Goal: Task Accomplishment & Management: Manage account settings

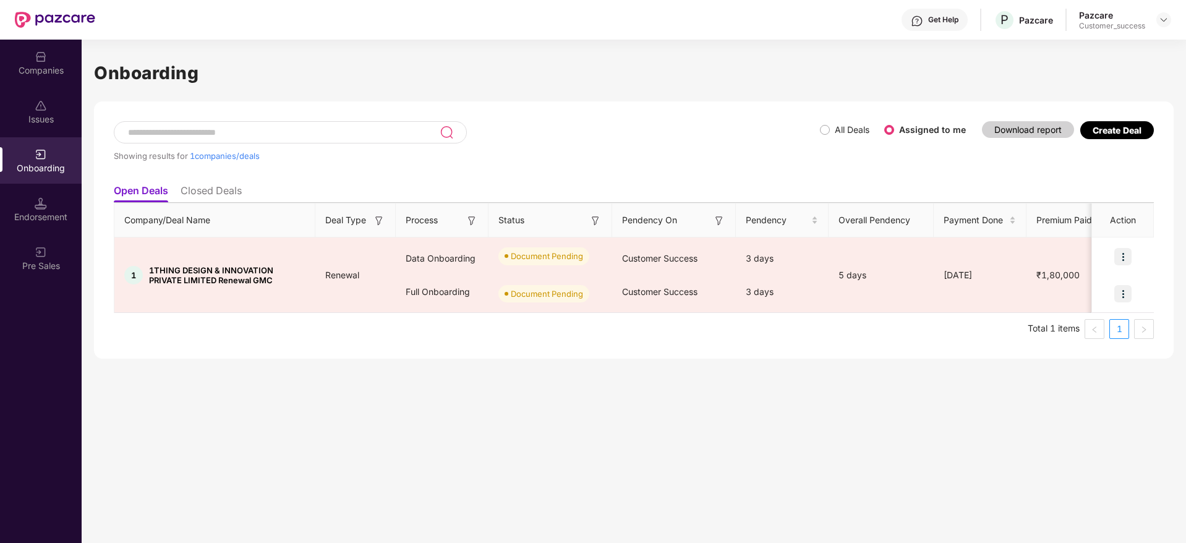
click at [20, 66] on div "Companies" at bounding box center [41, 70] width 82 height 12
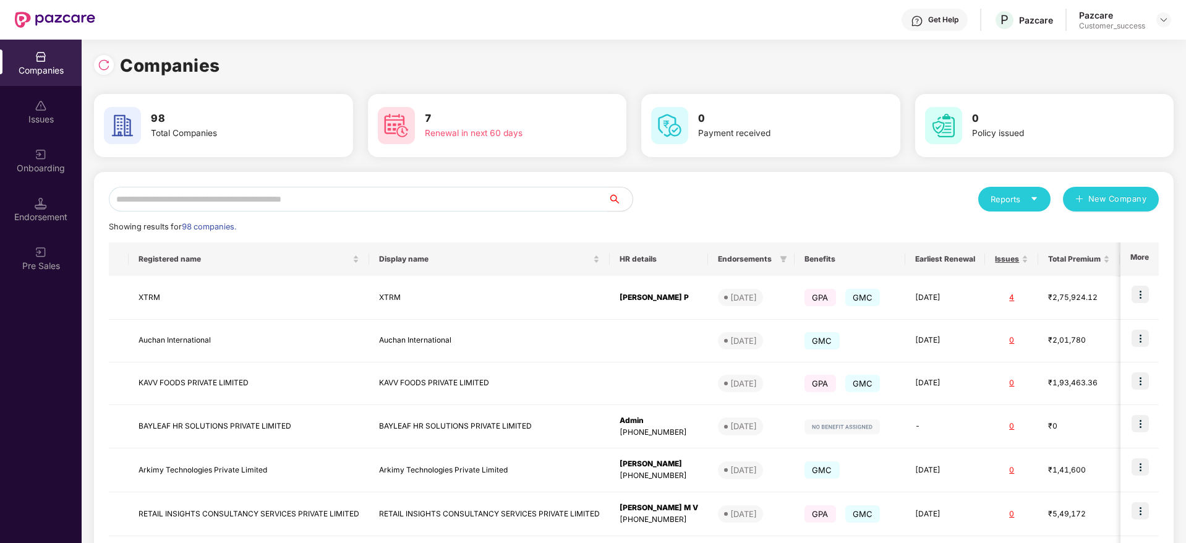
click at [280, 195] on input "text" at bounding box center [358, 199] width 499 height 25
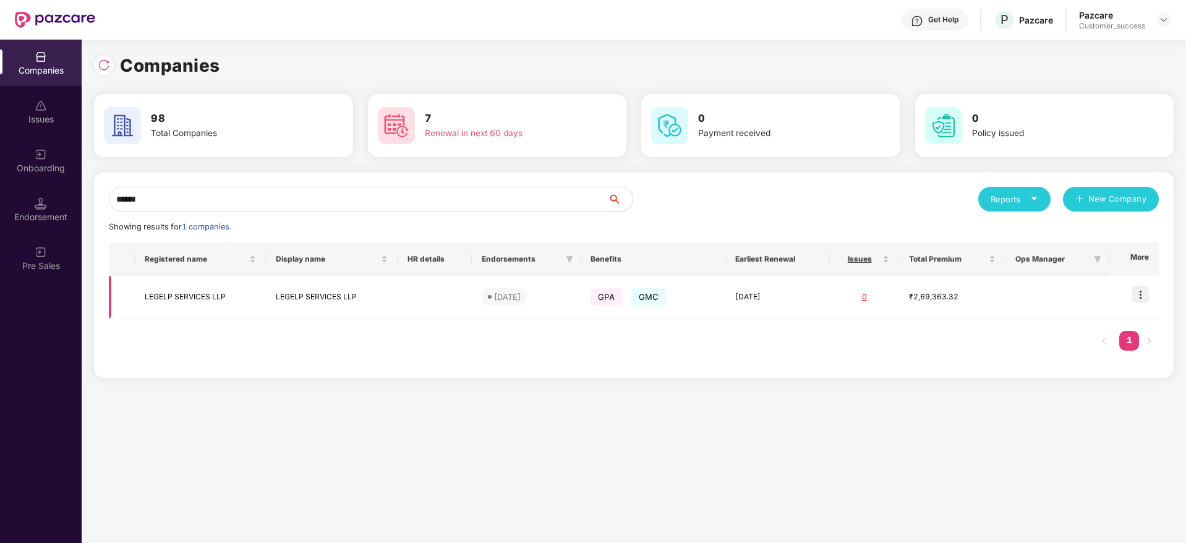
type input "******"
click at [1148, 287] on img at bounding box center [1140, 294] width 17 height 17
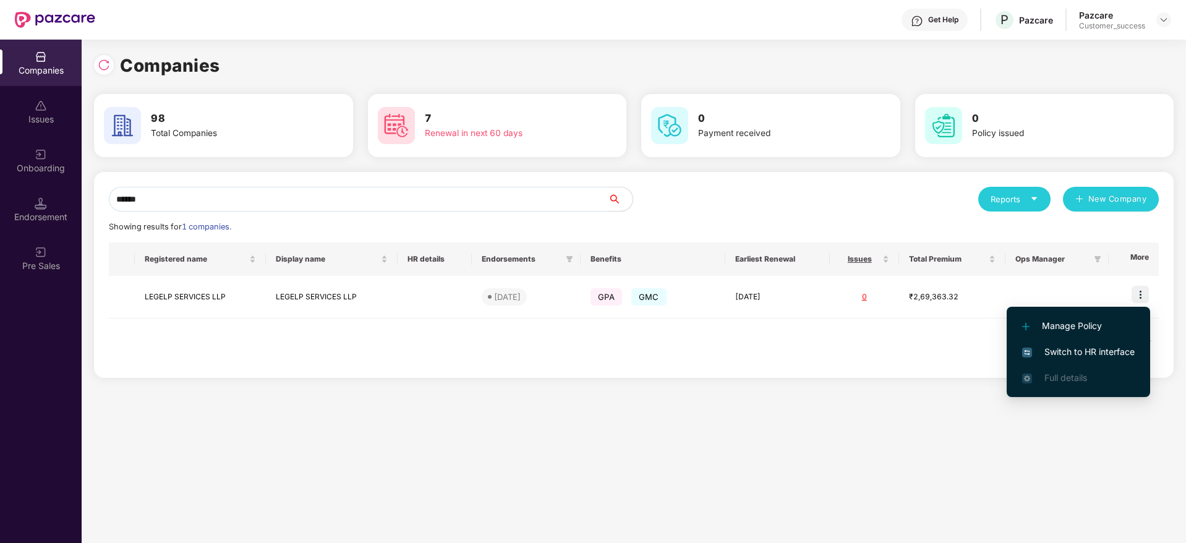
click at [1080, 357] on span "Switch to HR interface" at bounding box center [1078, 352] width 113 height 14
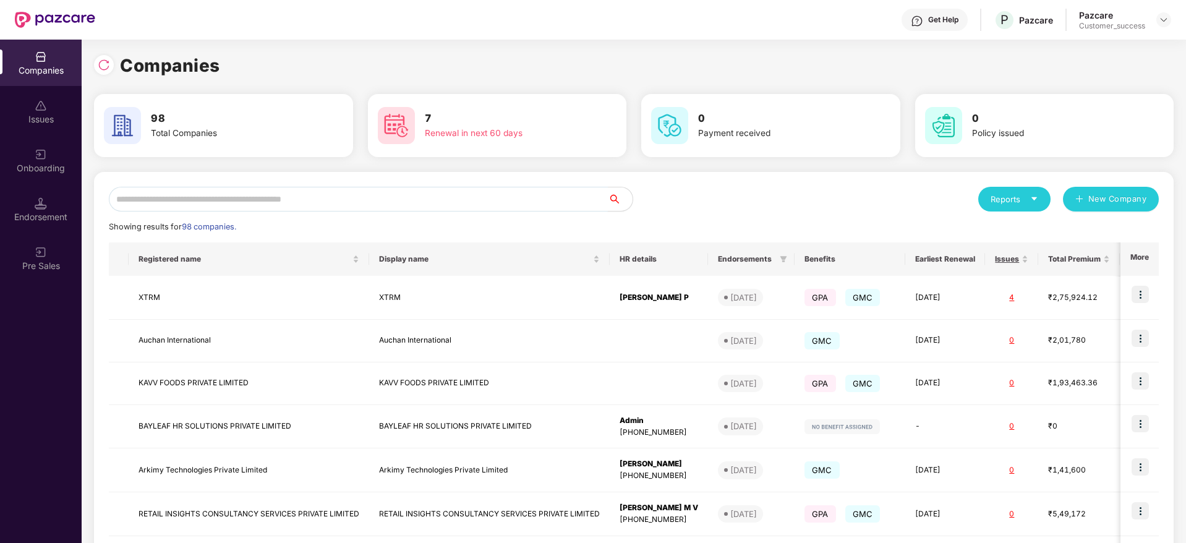
click at [226, 189] on input "text" at bounding box center [358, 199] width 499 height 25
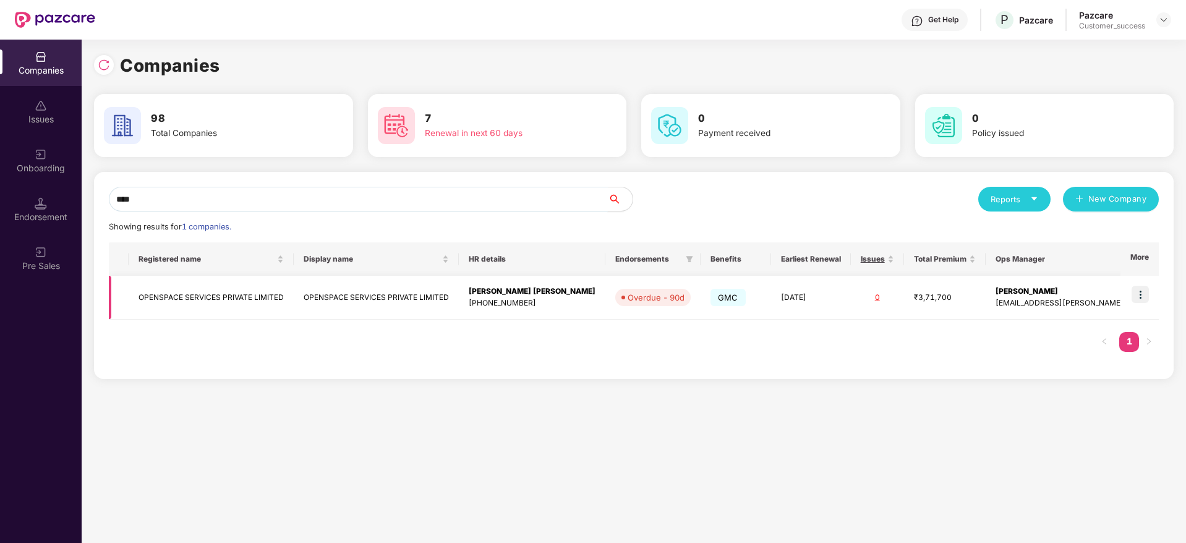
type input "****"
click at [1132, 296] on td at bounding box center [1140, 298] width 38 height 44
click at [1147, 288] on img at bounding box center [1140, 294] width 17 height 17
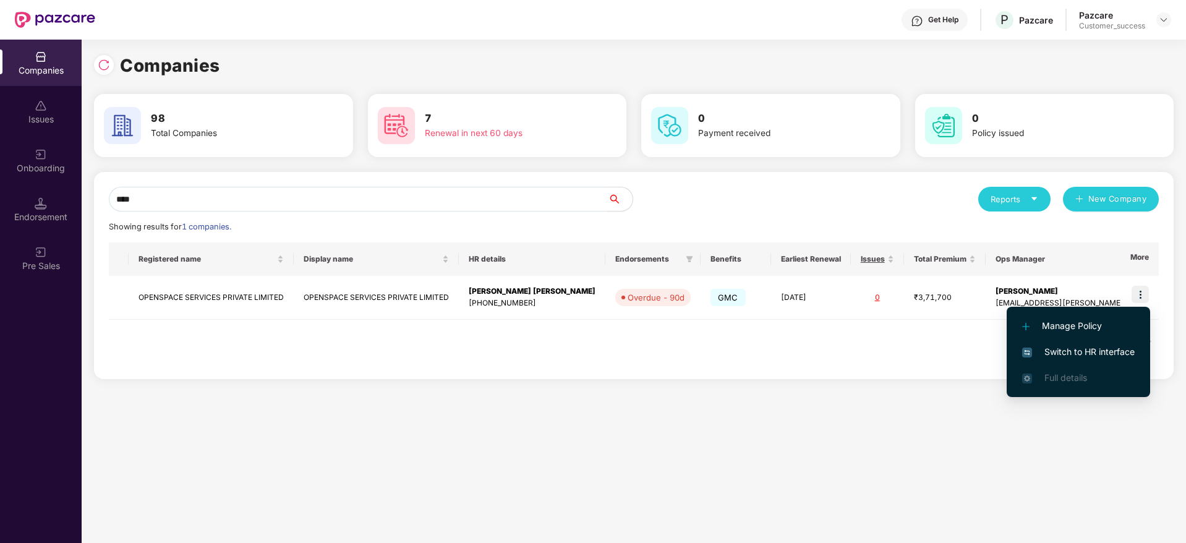
click at [1064, 357] on span "Switch to HR interface" at bounding box center [1078, 352] width 113 height 14
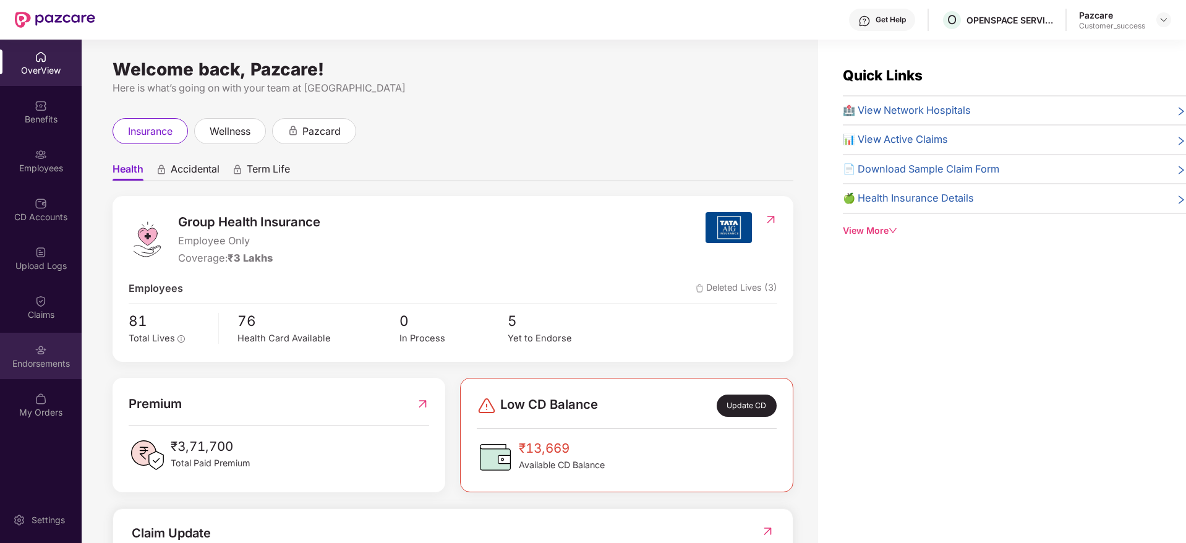
click at [60, 357] on div "Endorsements" at bounding box center [41, 363] width 82 height 12
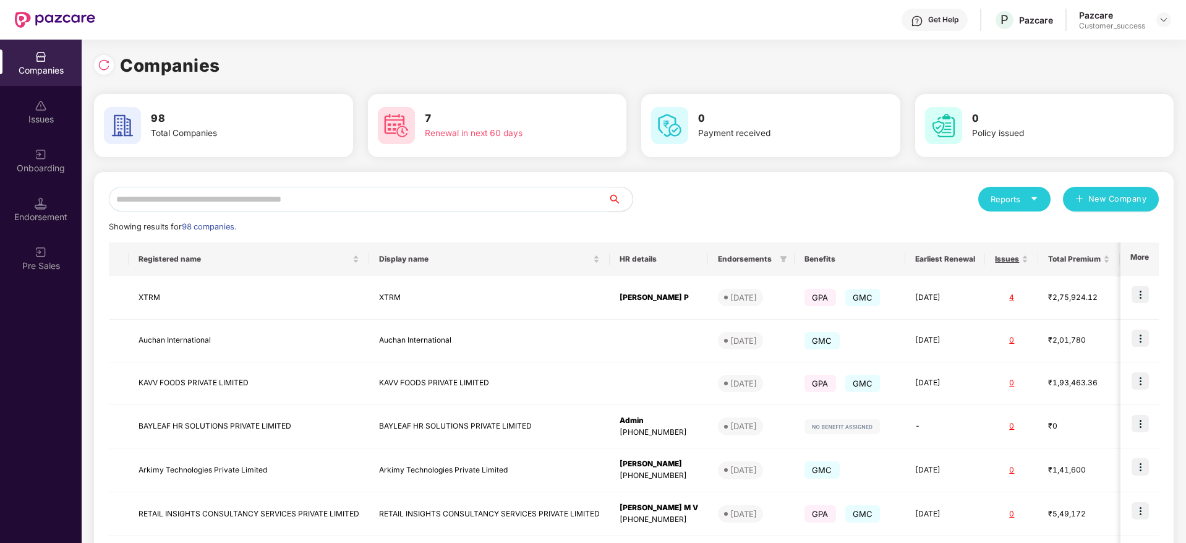
click at [241, 201] on input "text" at bounding box center [358, 199] width 499 height 25
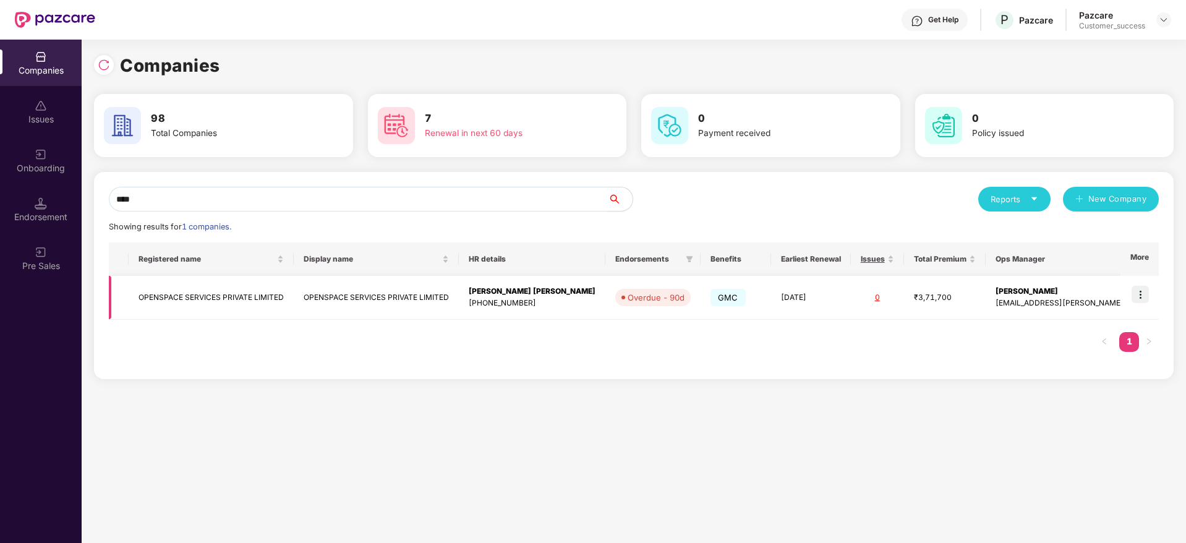
type input "****"
click at [195, 303] on td "OPENSPACE SERVICES PRIVATE LIMITED" at bounding box center [211, 298] width 165 height 44
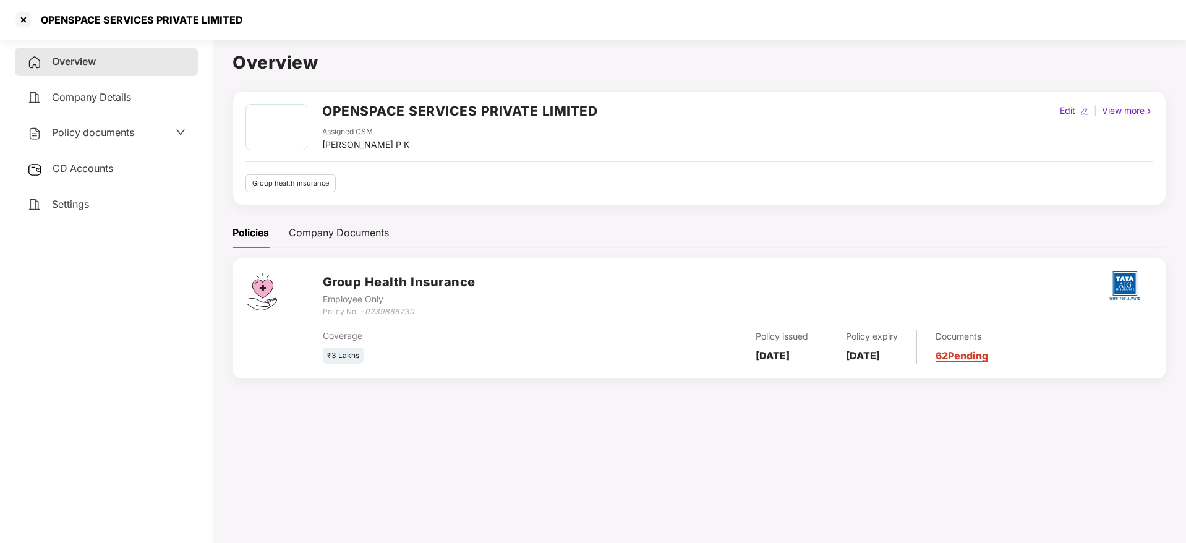
click at [106, 137] on span "Policy documents" at bounding box center [93, 132] width 82 height 12
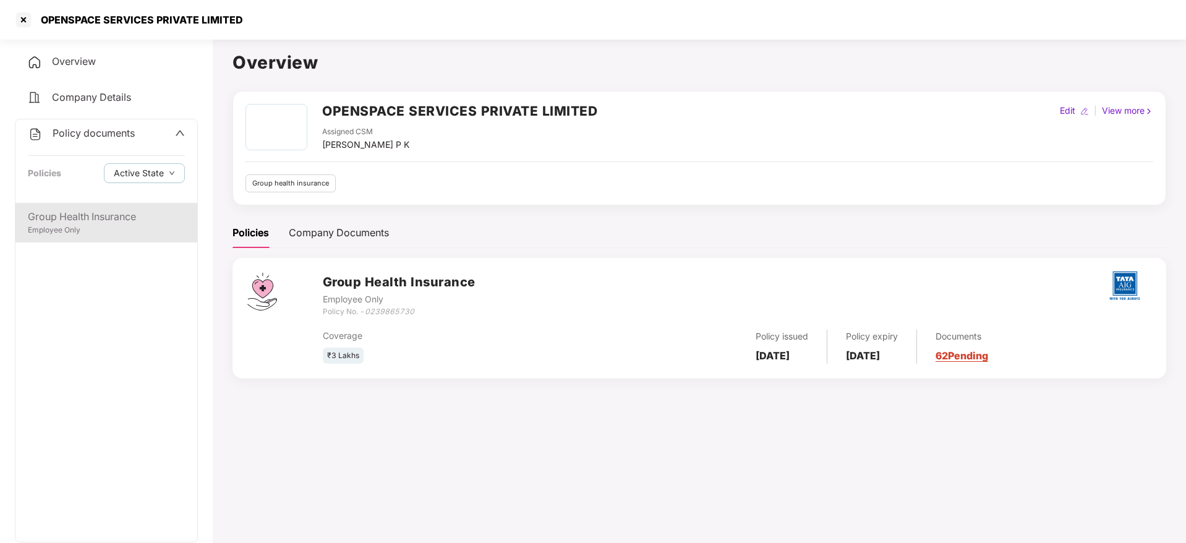
click at [61, 235] on div "Employee Only" at bounding box center [106, 231] width 157 height 12
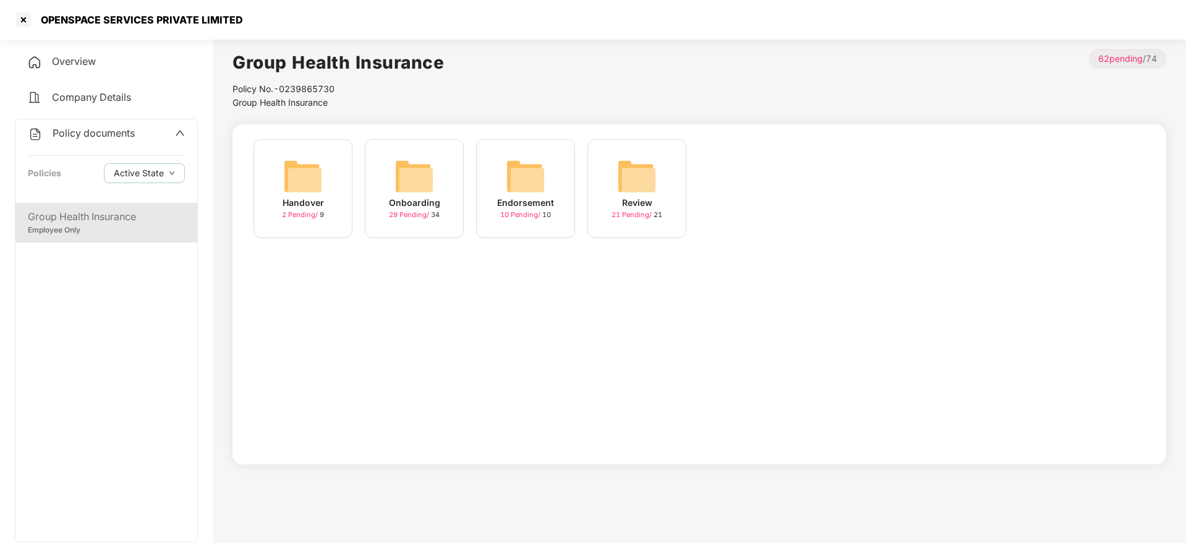
click at [404, 234] on div "Onboarding 29 Pending / 34" at bounding box center [414, 188] width 99 height 99
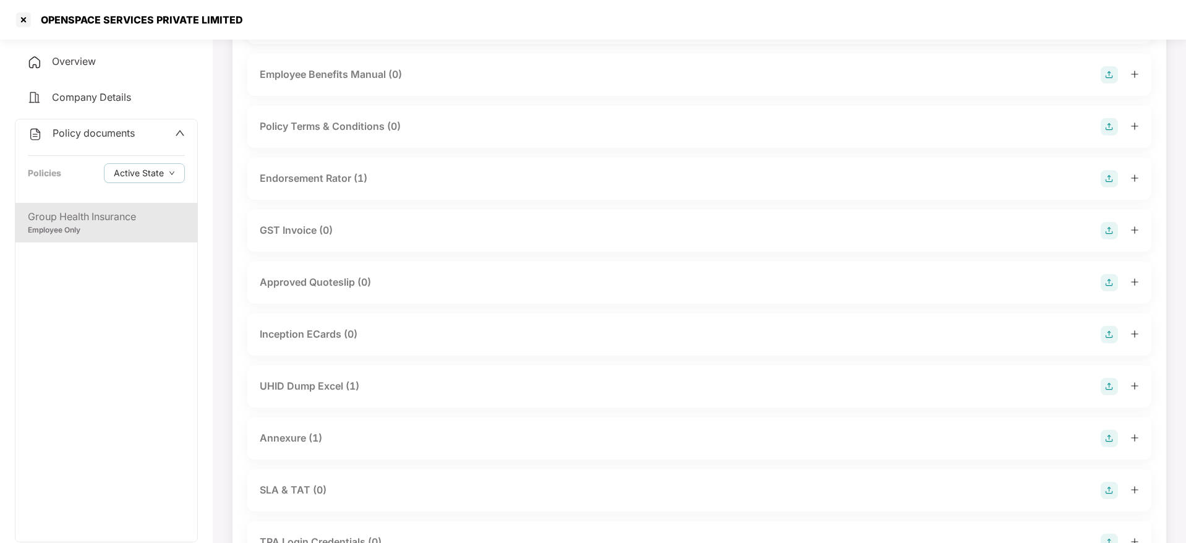
scroll to position [319, 0]
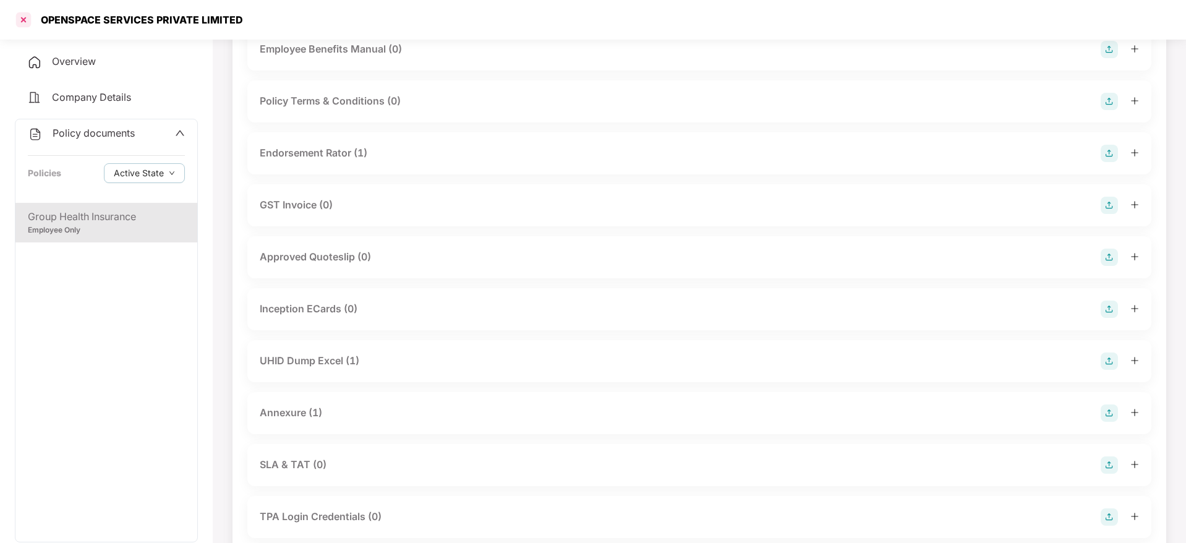
click at [18, 19] on div at bounding box center [24, 20] width 20 height 20
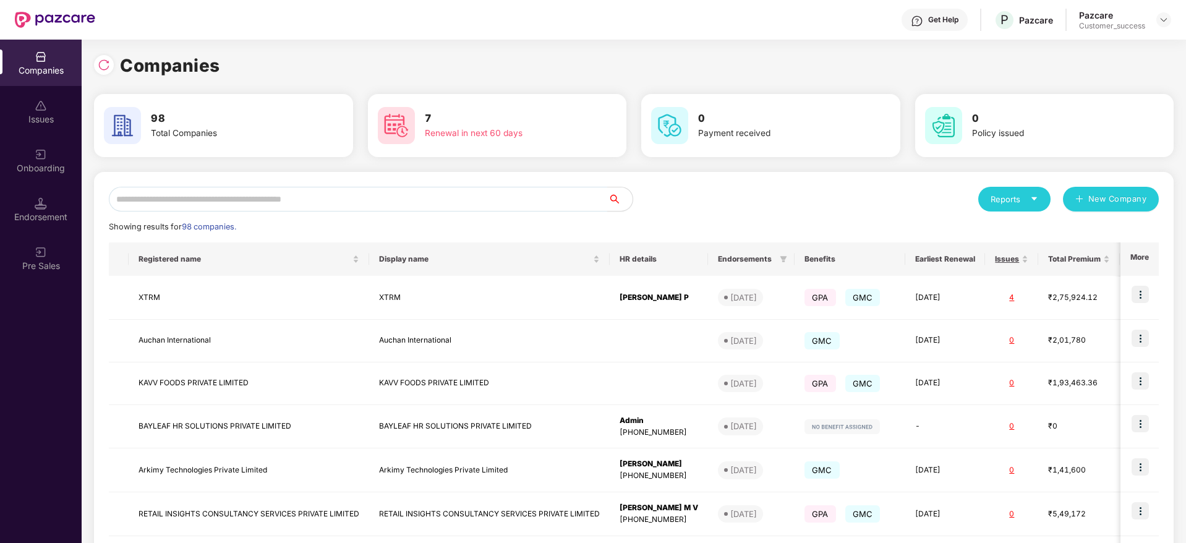
scroll to position [0, 0]
click at [297, 199] on input "text" at bounding box center [358, 199] width 499 height 25
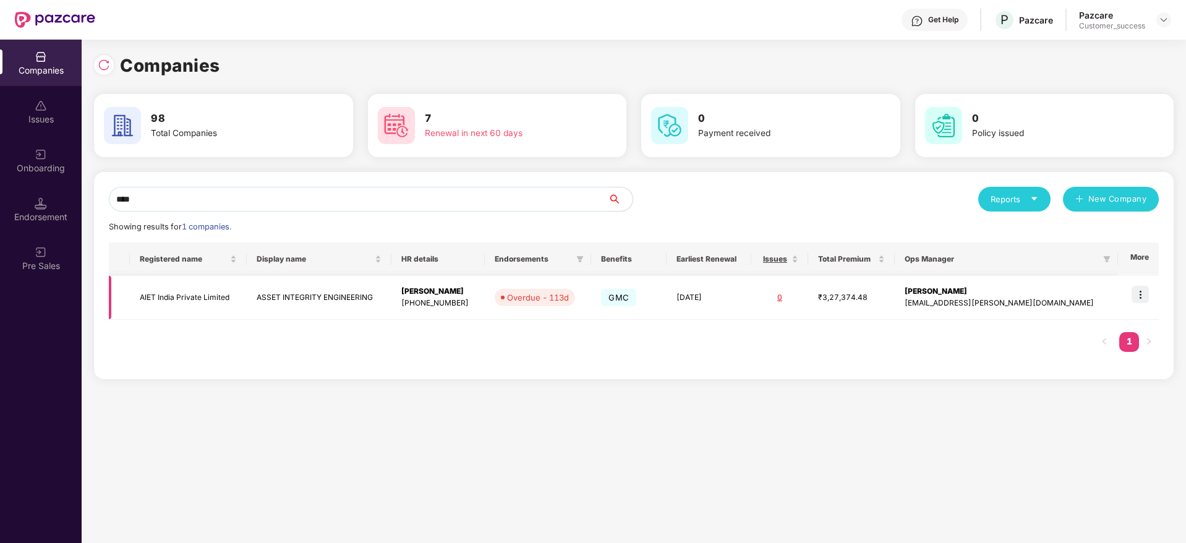
type input "****"
click at [267, 299] on td "ASSET INTEGRITY ENGINEERING" at bounding box center [319, 298] width 145 height 44
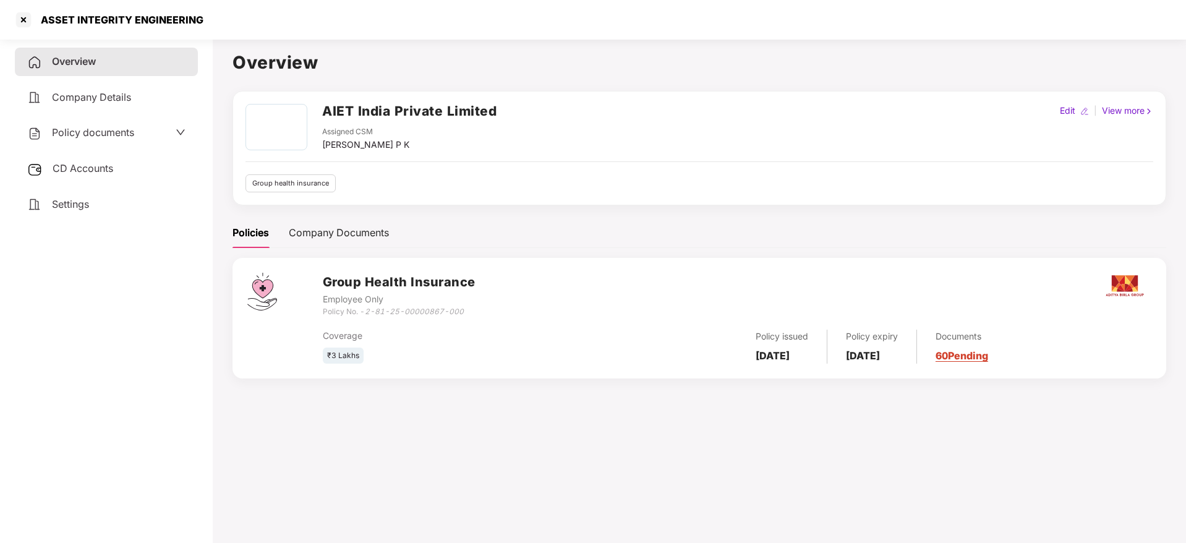
click at [73, 137] on span "Policy documents" at bounding box center [93, 132] width 82 height 12
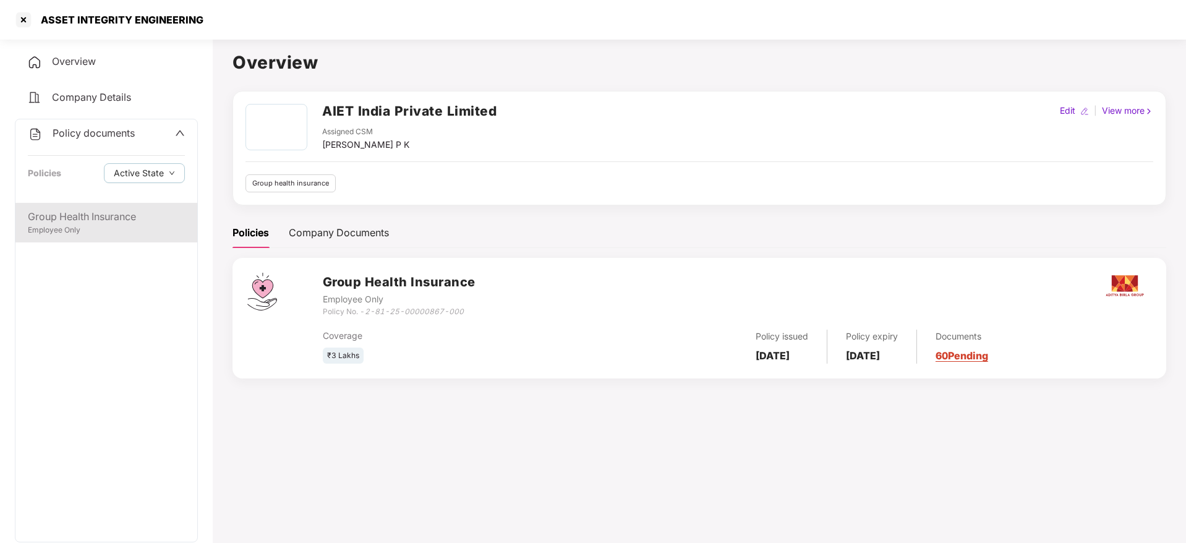
click at [67, 205] on div "Group Health Insurance Employee Only" at bounding box center [106, 223] width 182 height 40
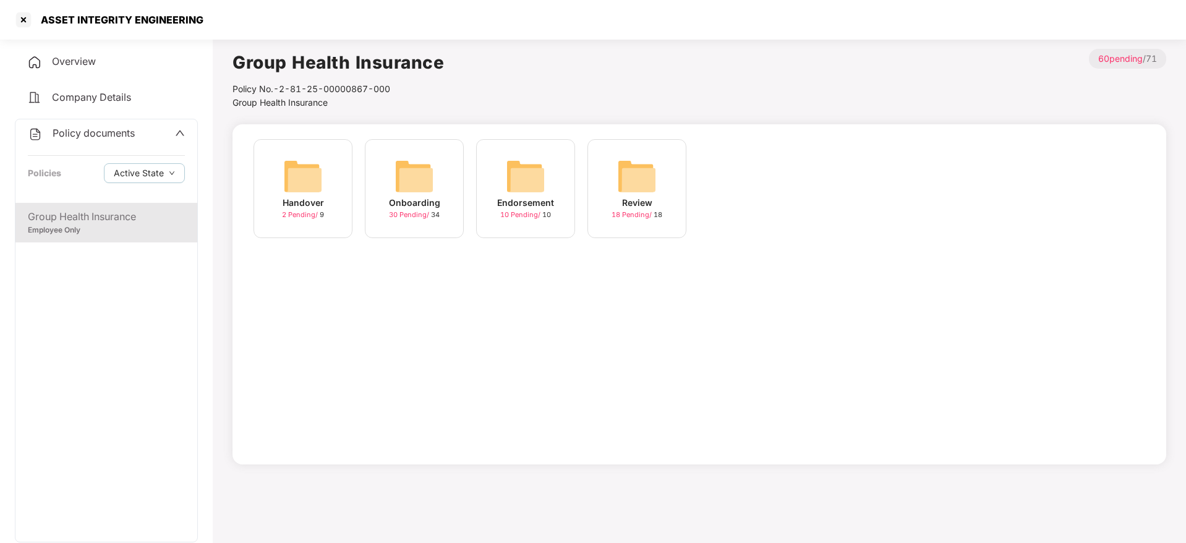
click at [394, 215] on span "30 Pending /" at bounding box center [410, 214] width 42 height 9
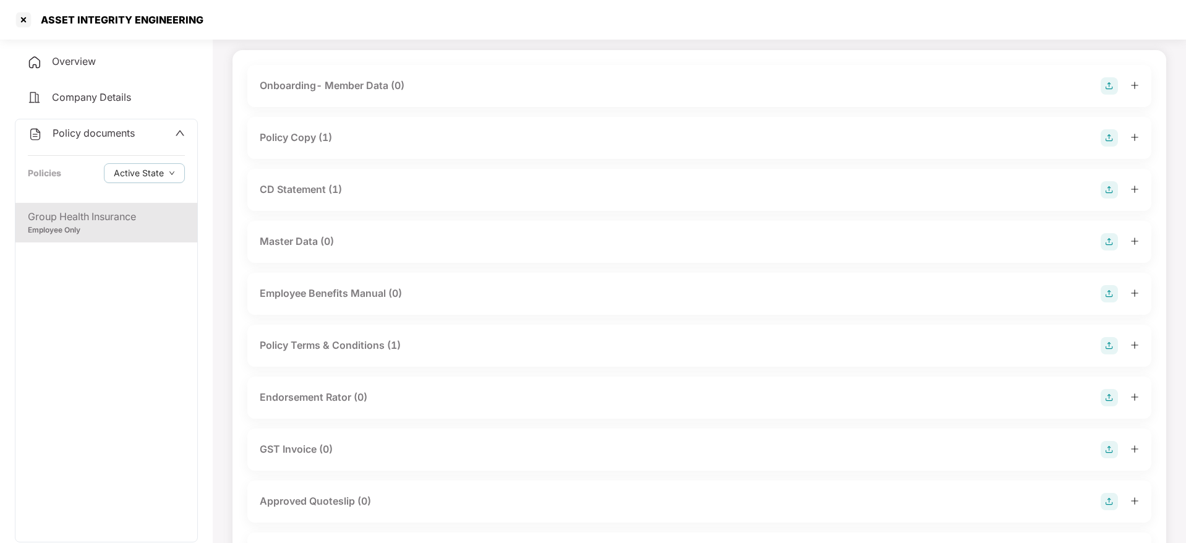
scroll to position [75, 0]
click at [22, 25] on div at bounding box center [24, 20] width 20 height 20
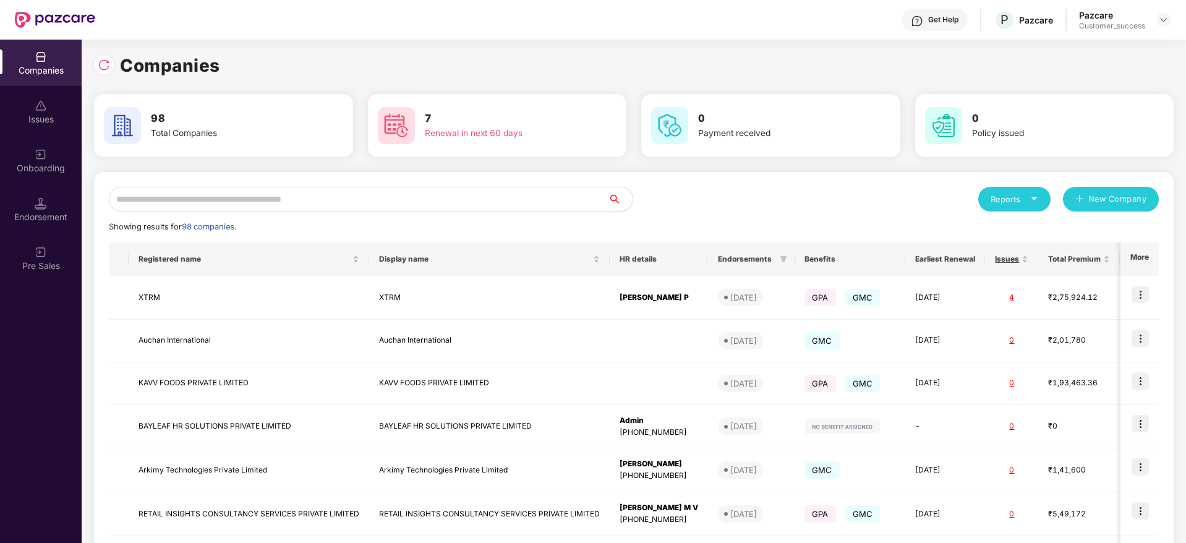
scroll to position [0, 0]
click at [4, 163] on div "Onboarding" at bounding box center [41, 168] width 82 height 12
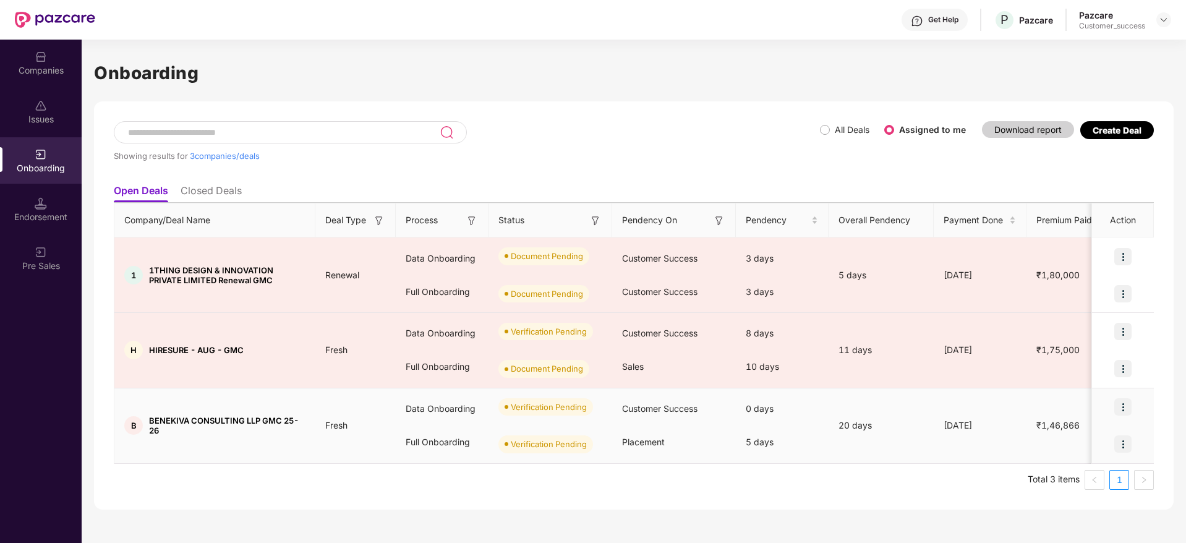
click at [1123, 407] on img at bounding box center [1122, 406] width 17 height 17
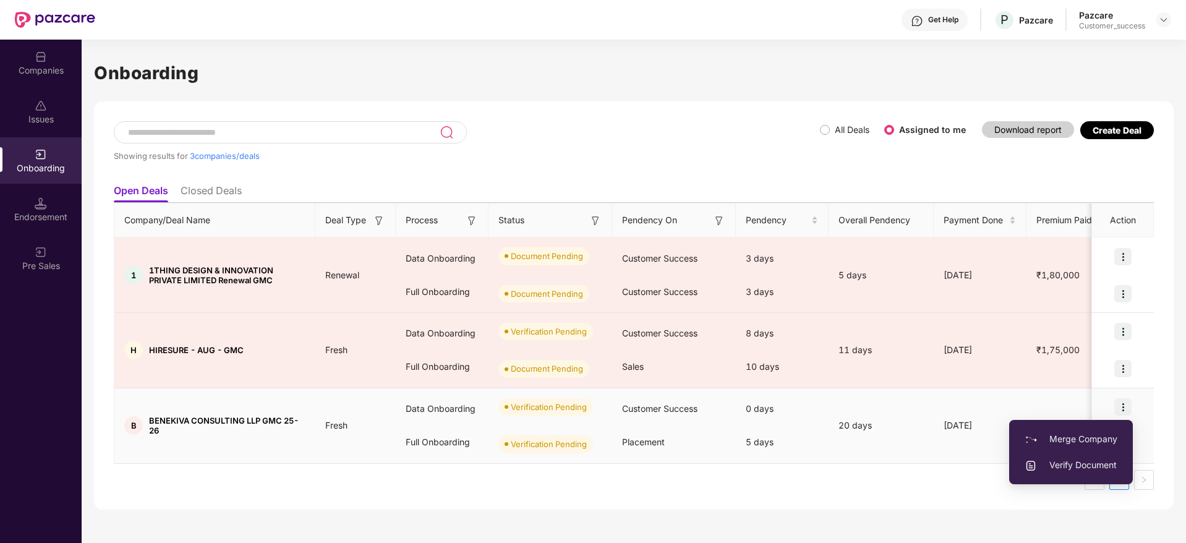
click at [1079, 464] on span "Verify Document" at bounding box center [1071, 465] width 93 height 14
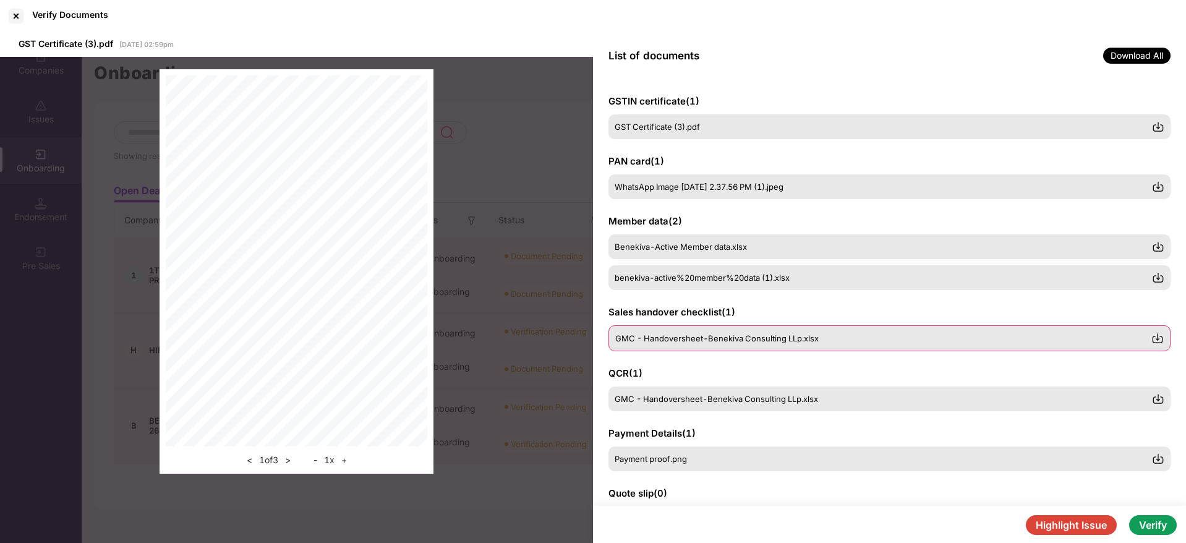
click at [853, 337] on div "GMC - Handoversheet-Benekiva Consulting LLp.xlsx" at bounding box center [883, 338] width 536 height 10
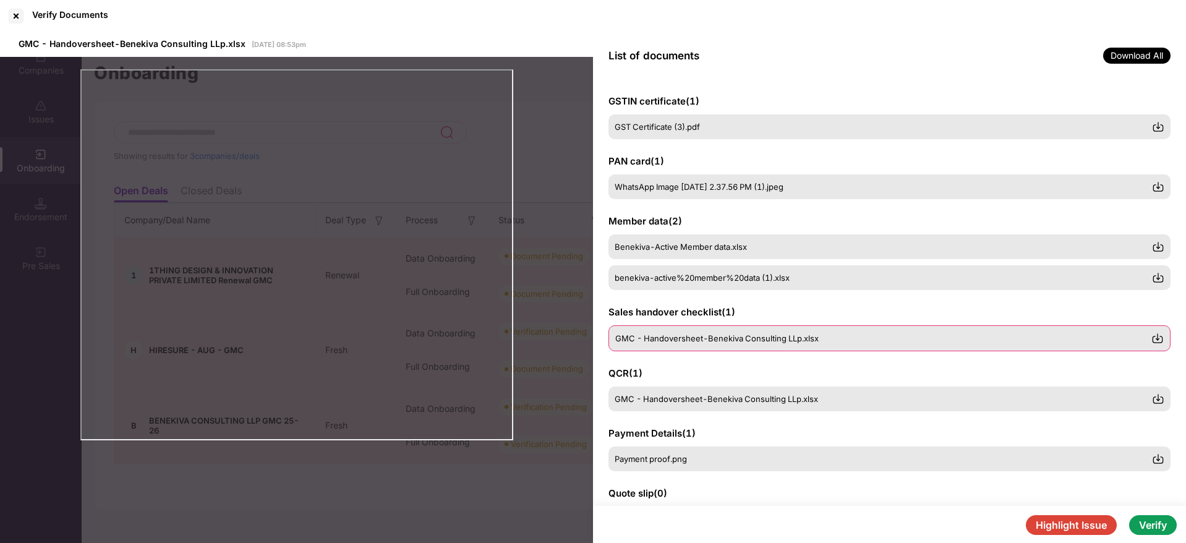
click at [1158, 343] on img at bounding box center [1158, 338] width 12 height 12
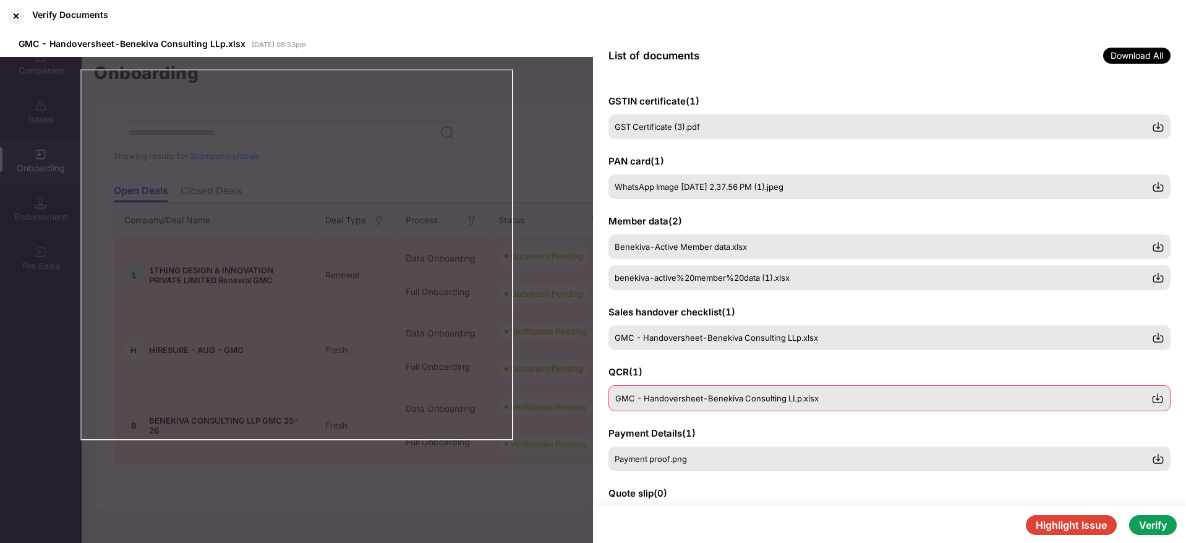
click at [1155, 396] on img at bounding box center [1158, 398] width 12 height 12
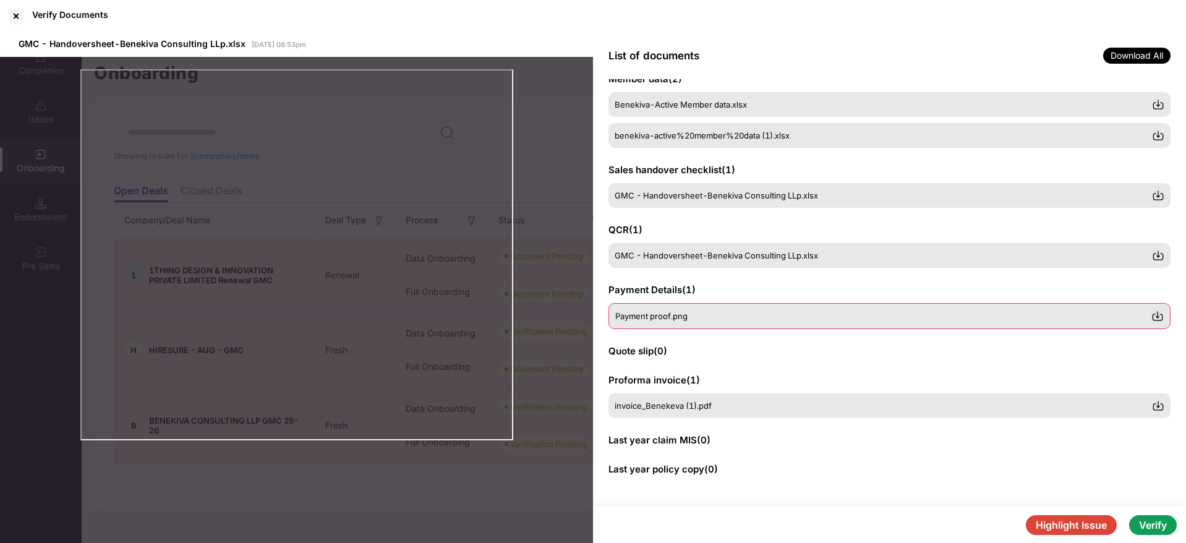
click at [1157, 317] on img at bounding box center [1158, 316] width 12 height 12
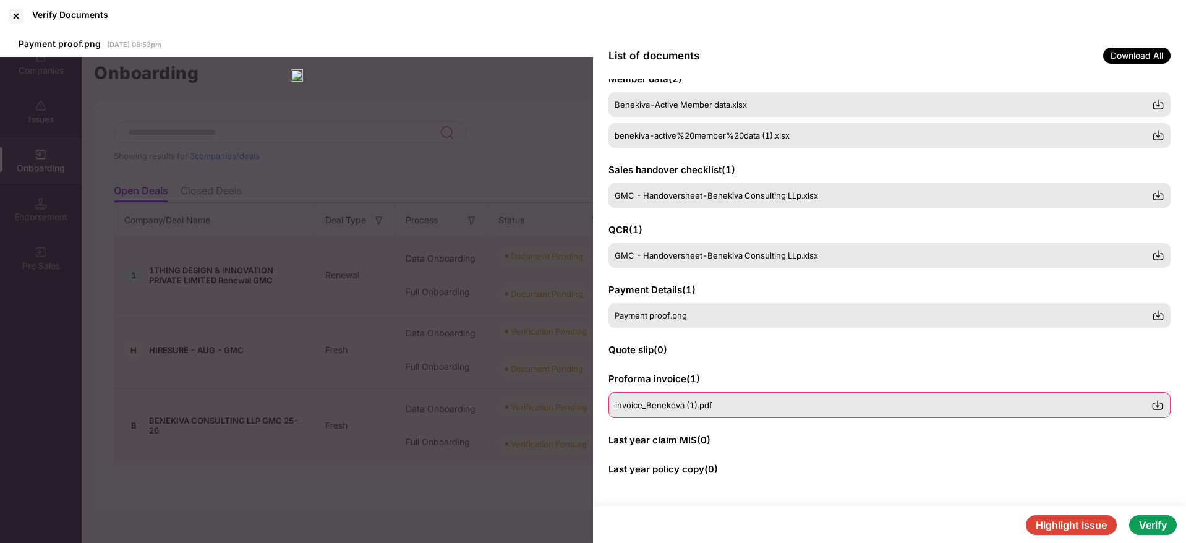
click at [1164, 407] on div "invoice_Benekeva (1).pdf" at bounding box center [890, 405] width 562 height 26
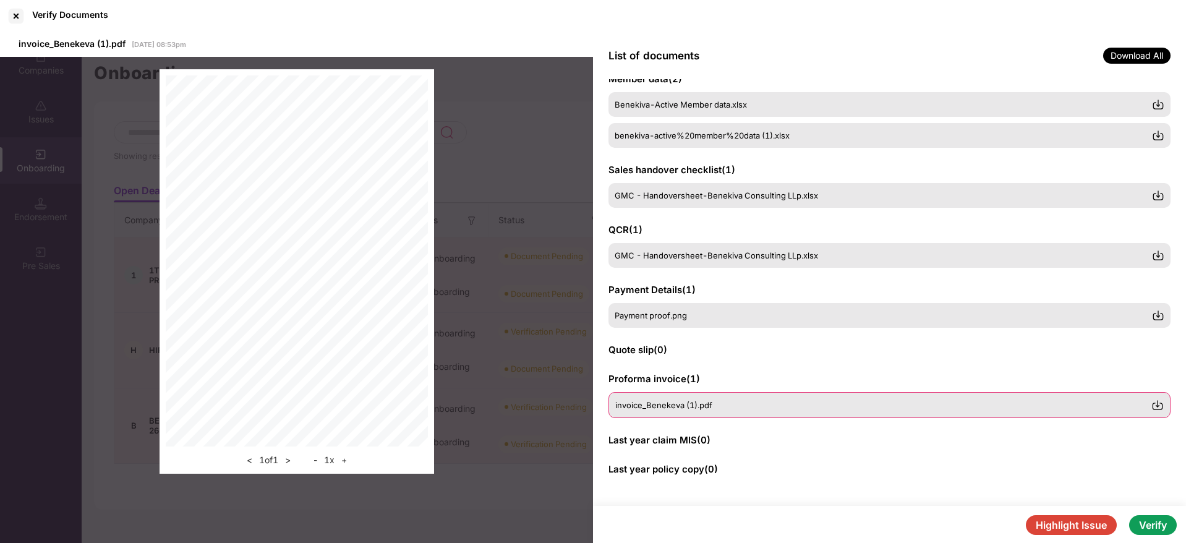
click at [1157, 407] on img at bounding box center [1158, 405] width 12 height 12
click at [1164, 530] on button "Verify" at bounding box center [1153, 525] width 48 height 20
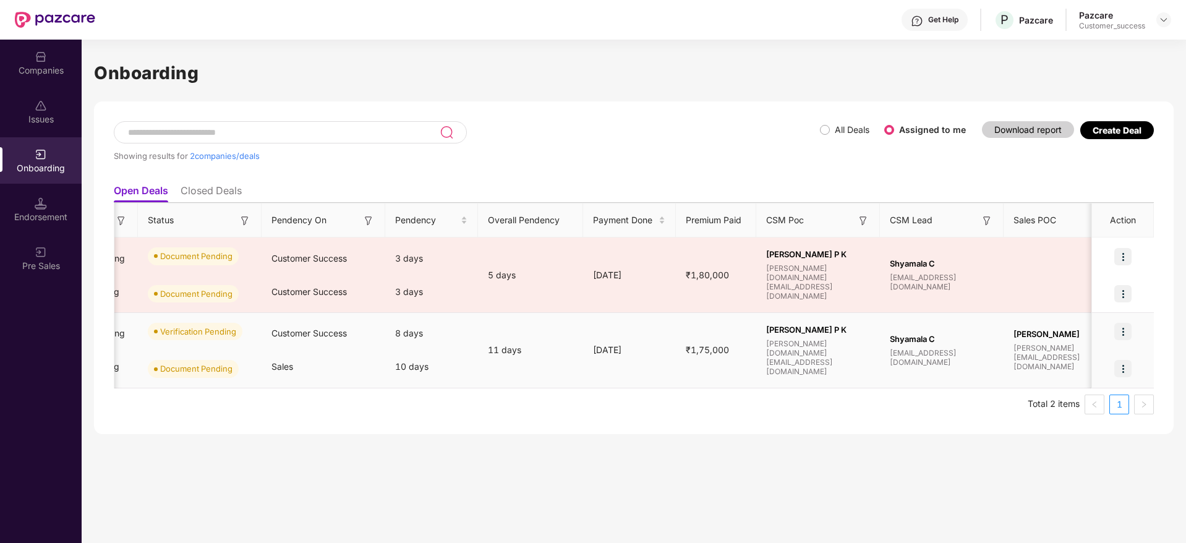
scroll to position [0, 0]
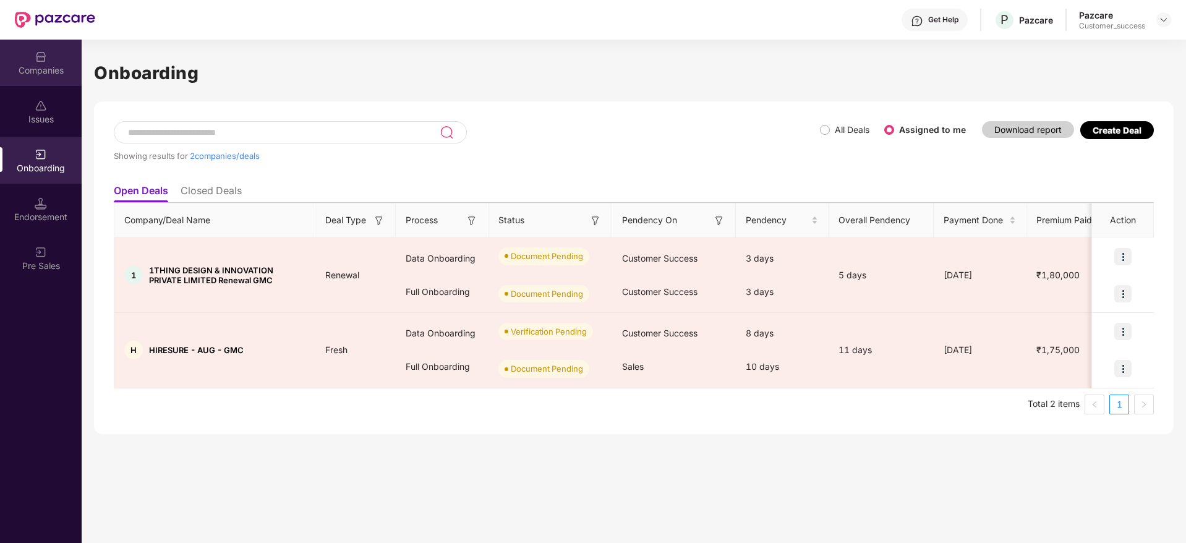
click at [7, 53] on div "Companies" at bounding box center [41, 63] width 82 height 46
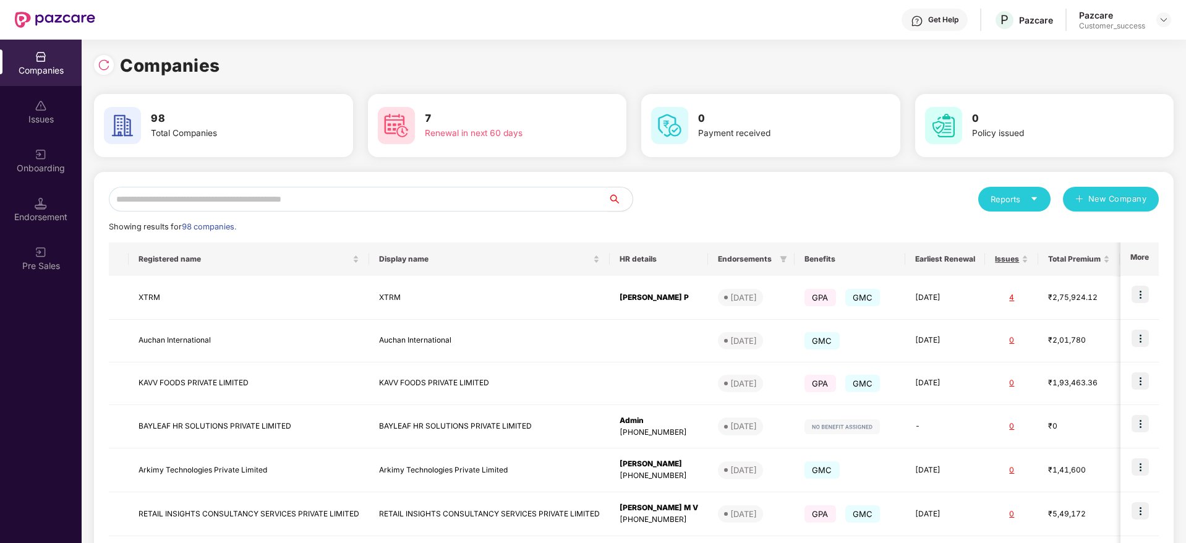
click at [209, 199] on input "text" at bounding box center [358, 199] width 499 height 25
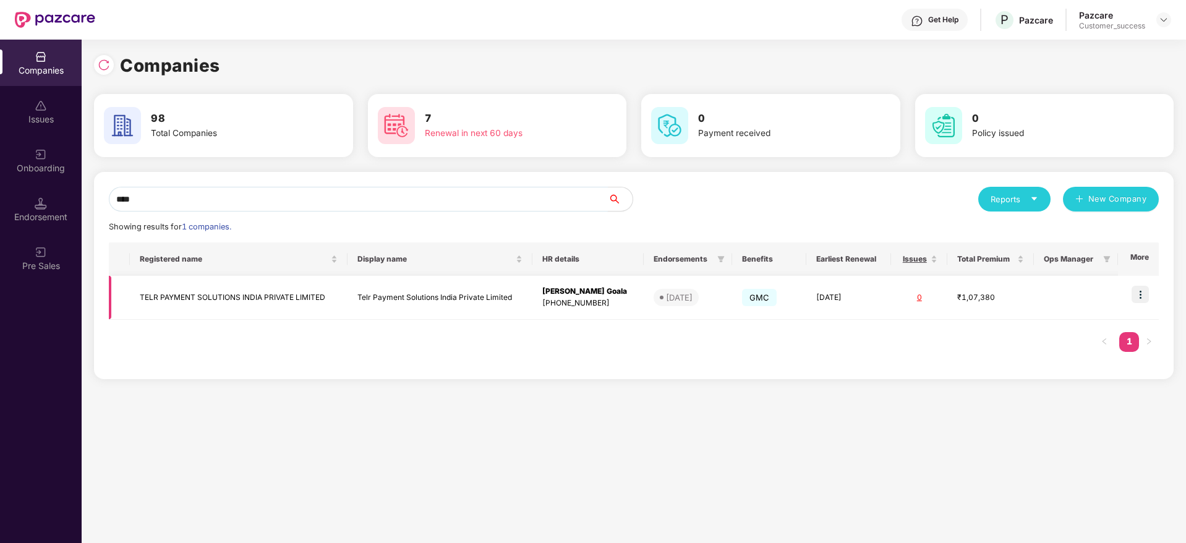
type input "****"
click at [1141, 299] on img at bounding box center [1140, 294] width 17 height 17
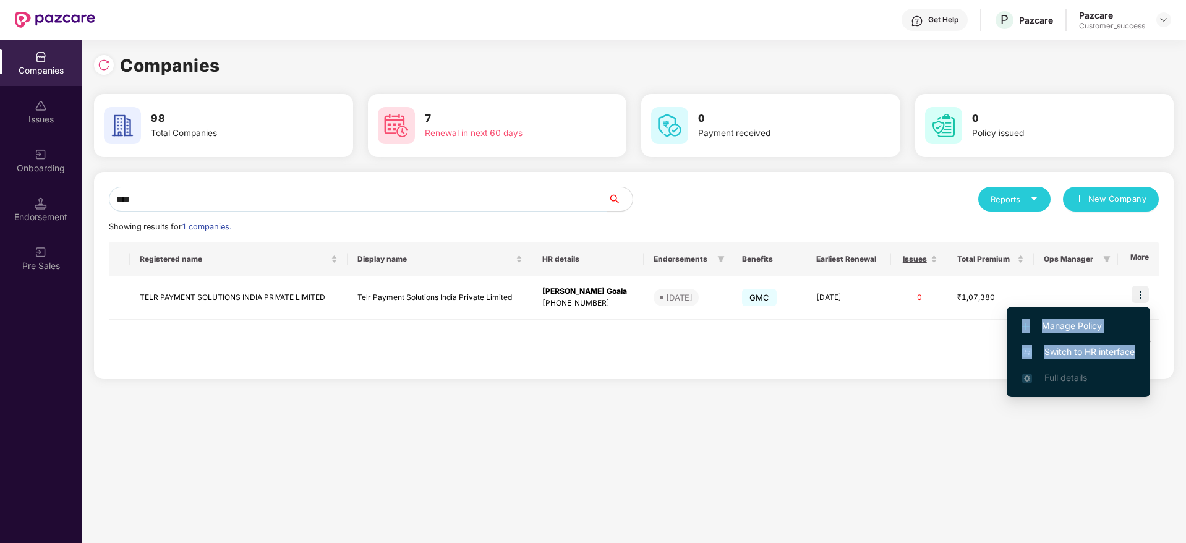
drag, startPoint x: 1141, startPoint y: 300, endPoint x: 1103, endPoint y: 340, distance: 55.1
click at [1103, 340] on div "Manage Policy Switch to HR interface Full details" at bounding box center [1078, 352] width 143 height 103
click at [1084, 347] on span "Switch to HR interface" at bounding box center [1078, 352] width 113 height 14
